Goal: Task Accomplishment & Management: Use online tool/utility

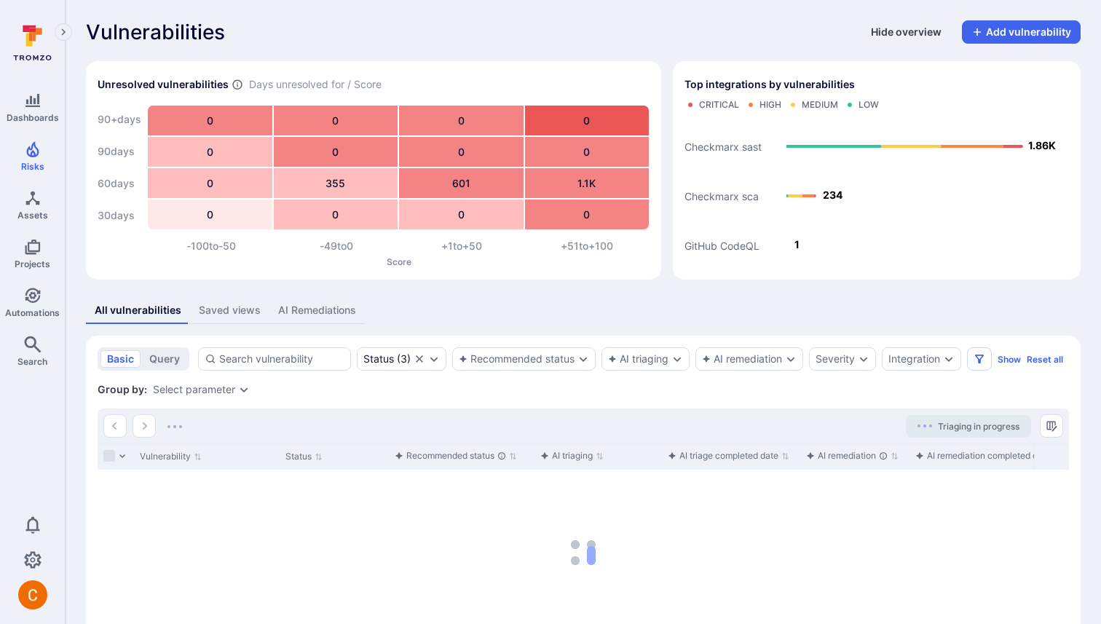
click at [897, 37] on button "Hide overview" at bounding box center [906, 31] width 88 height 23
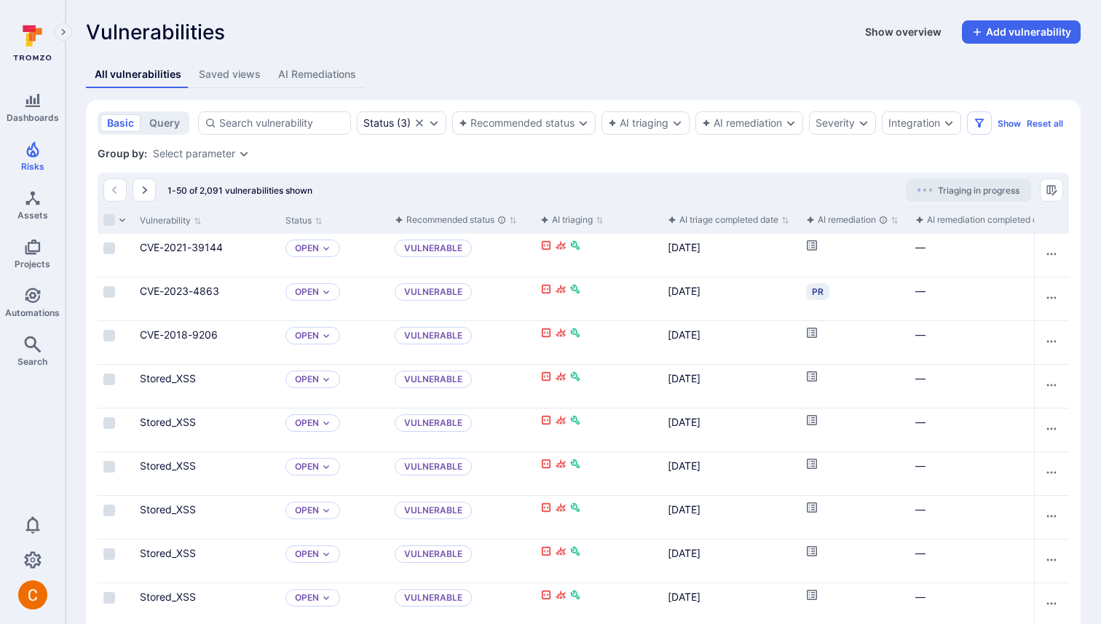
click at [898, 31] on button "Show overview" at bounding box center [904, 31] width 94 height 23
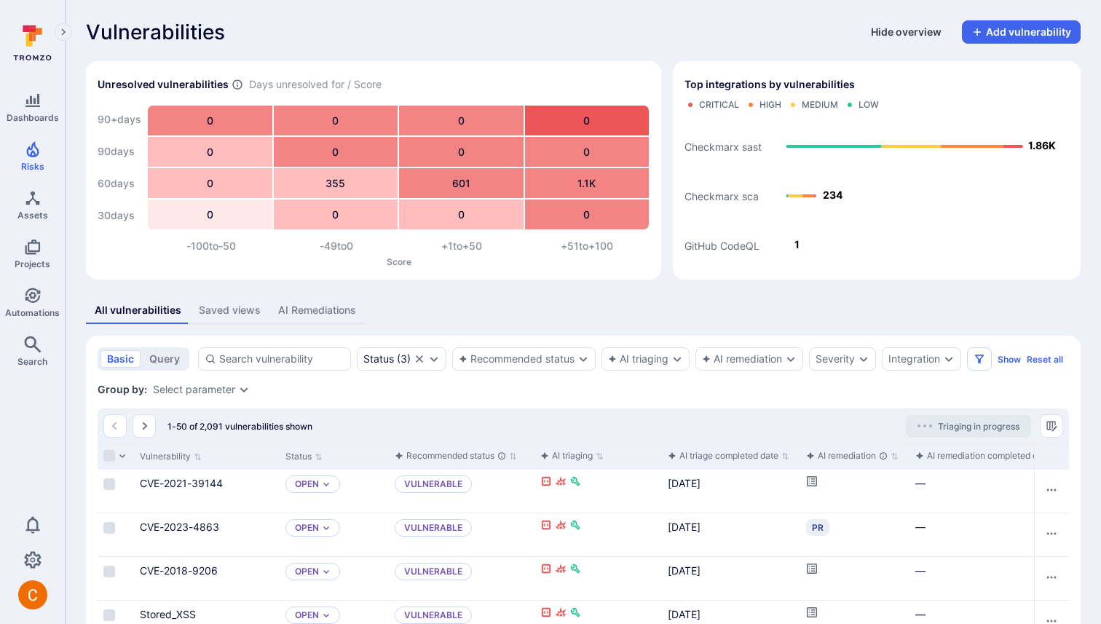
click at [887, 31] on button "Hide overview" at bounding box center [906, 31] width 88 height 23
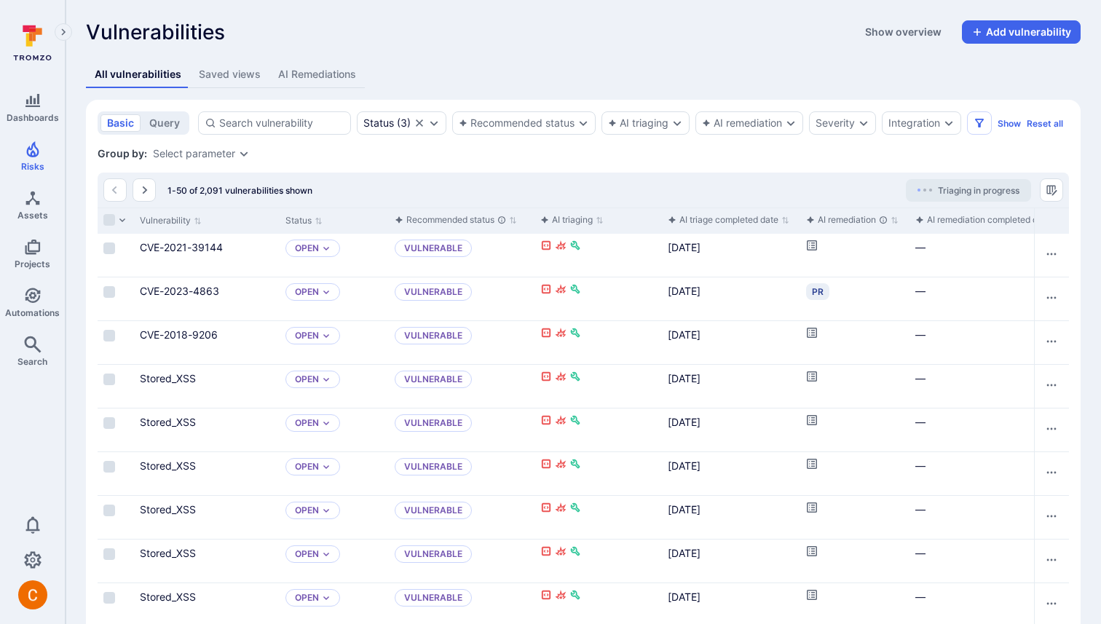
click at [959, 220] on div "AI remediation completed date" at bounding box center [983, 220] width 135 height 15
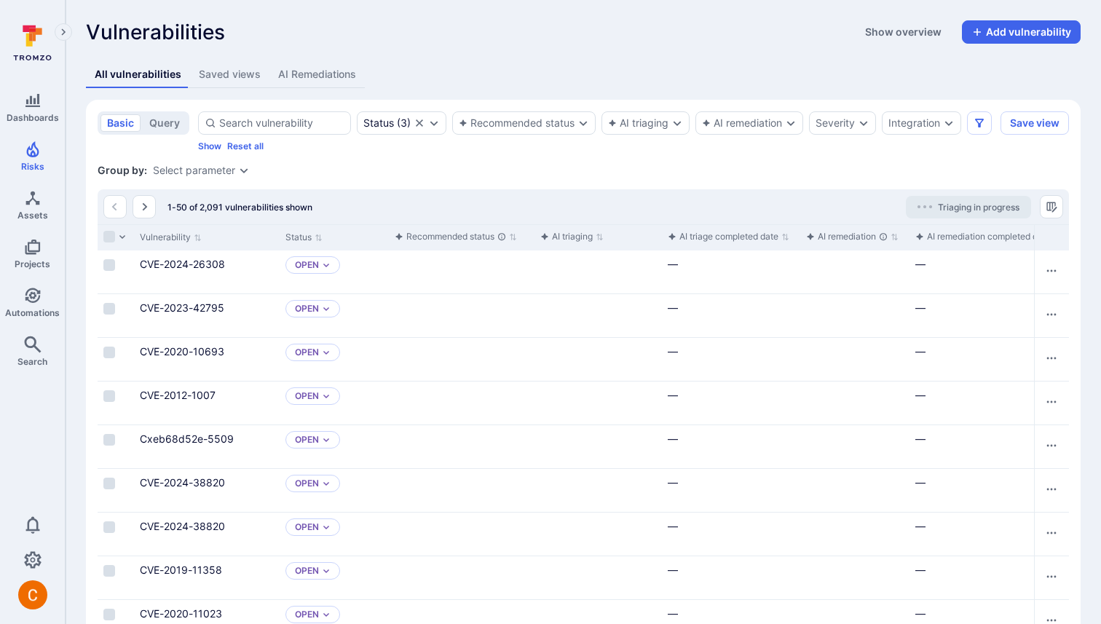
click at [940, 240] on div "AI remediation completed date" at bounding box center [983, 236] width 135 height 15
click at [417, 124] on icon "Clear selection" at bounding box center [419, 122] width 7 height 7
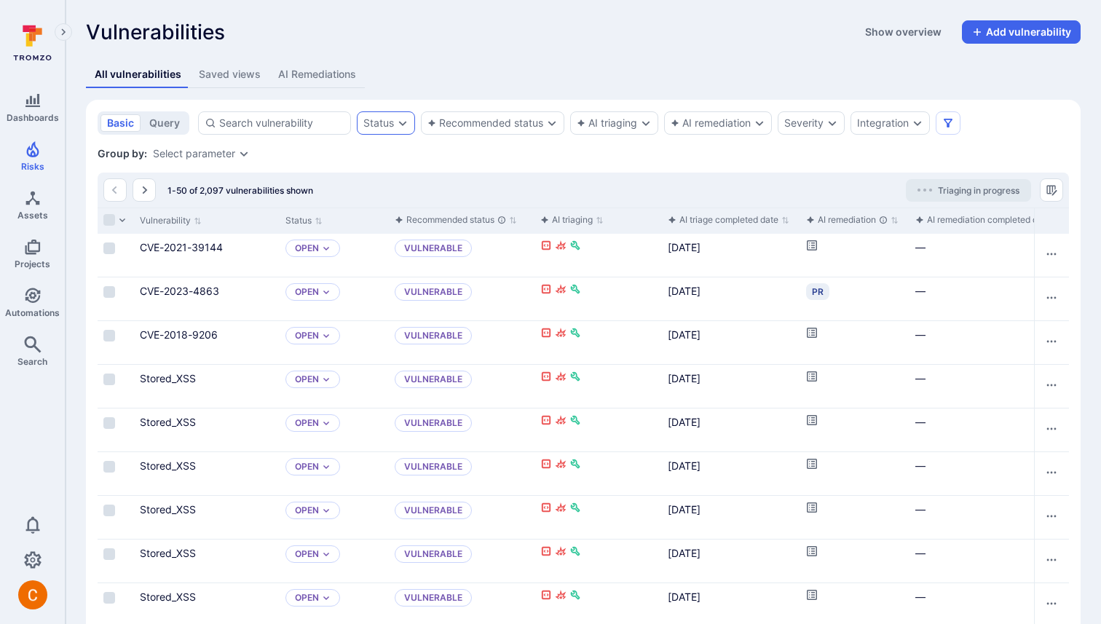
click at [983, 223] on div "AI remediation completed date" at bounding box center [983, 220] width 135 height 15
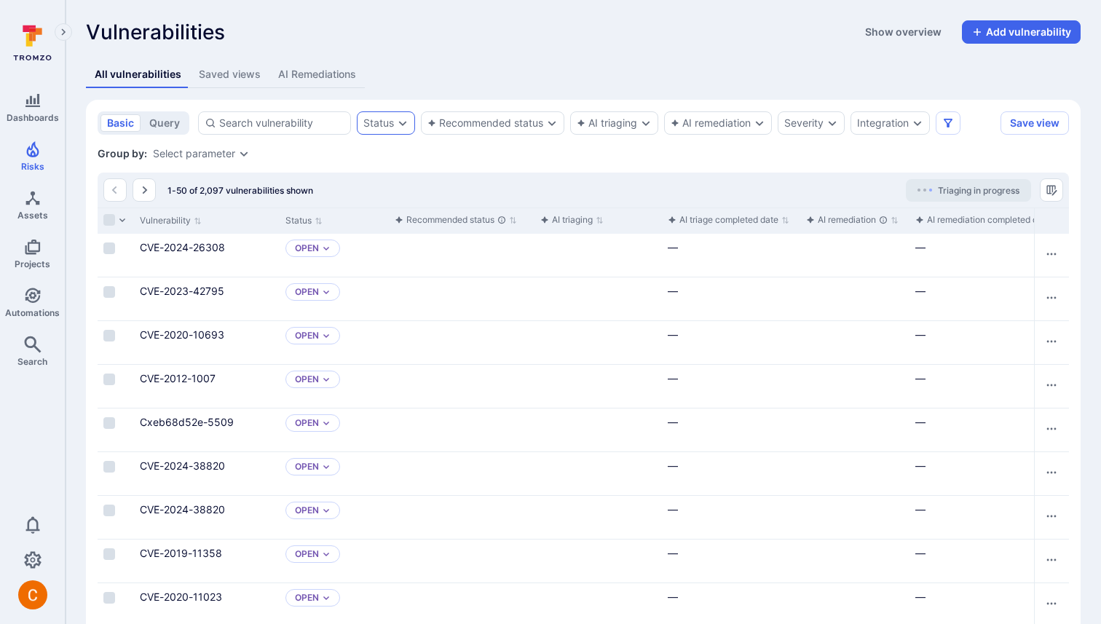
click at [983, 223] on div "AI remediation completed date" at bounding box center [983, 220] width 135 height 15
click at [952, 218] on div "AI remediation completed date" at bounding box center [983, 220] width 135 height 15
click at [916, 214] on }"] "AI remediation completed date" at bounding box center [989, 220] width 146 height 12
click at [637, 160] on div "Group by: Select parameter" at bounding box center [584, 153] width 972 height 15
